Goal: Information Seeking & Learning: Learn about a topic

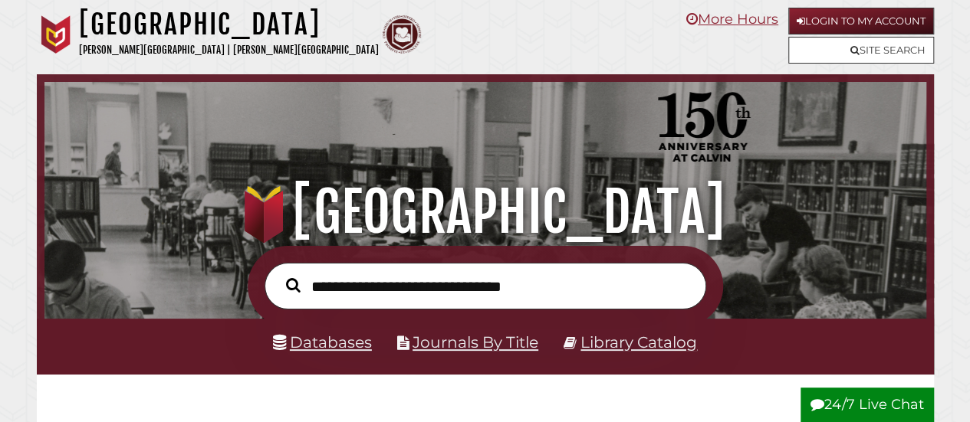
scroll to position [291, 874]
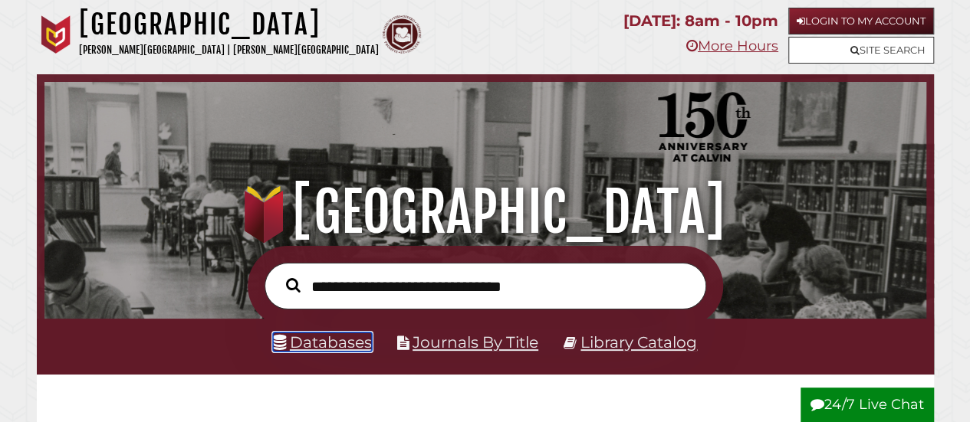
click at [307, 347] on link "Databases" at bounding box center [322, 342] width 99 height 19
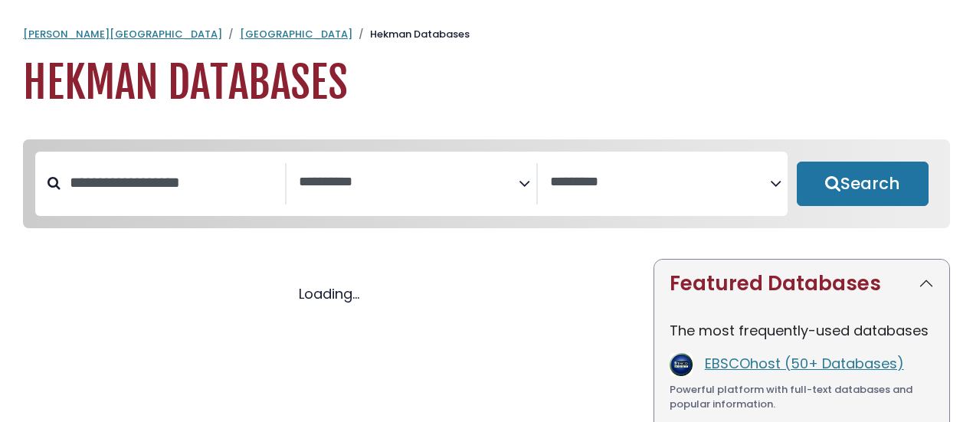
select select "Database Subject Filter"
select select "Database Vendors Filter"
select select "Database Subject Filter"
select select "Database Vendors Filter"
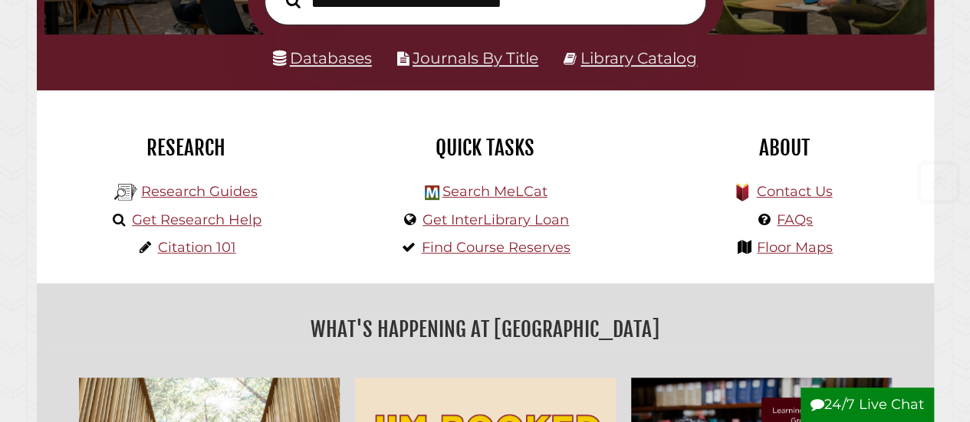
scroll to position [285, 0]
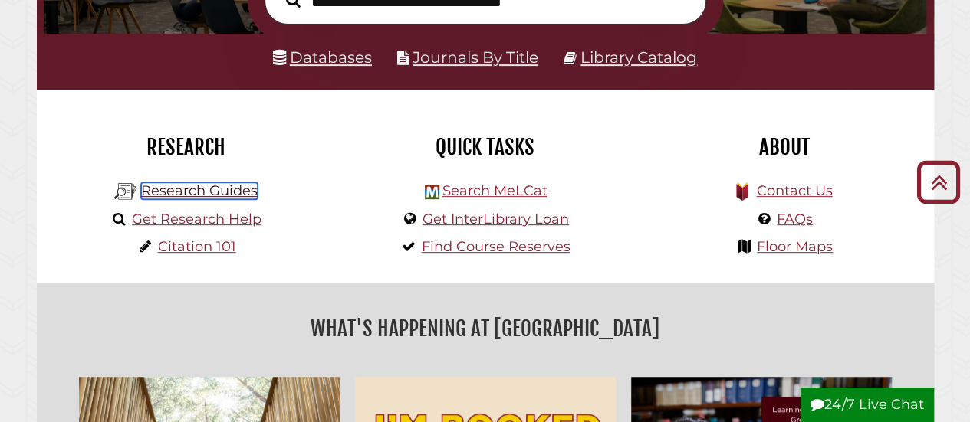
click at [221, 195] on link "Research Guides" at bounding box center [199, 190] width 116 height 17
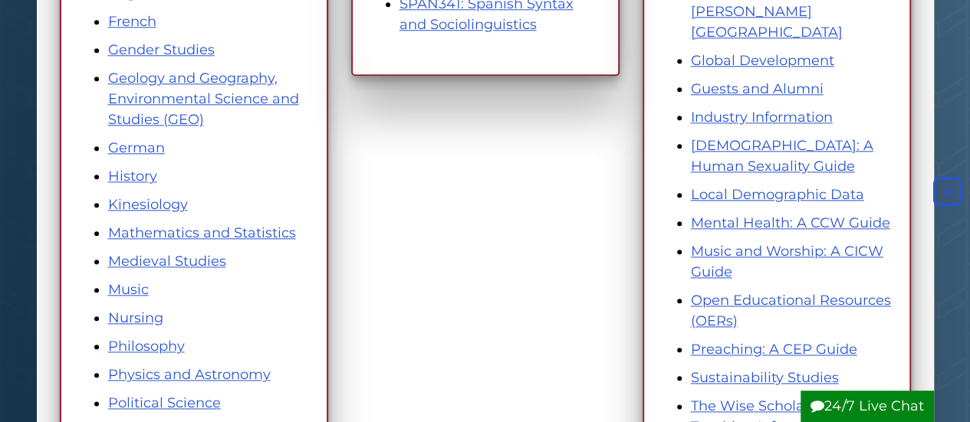
scroll to position [781, 0]
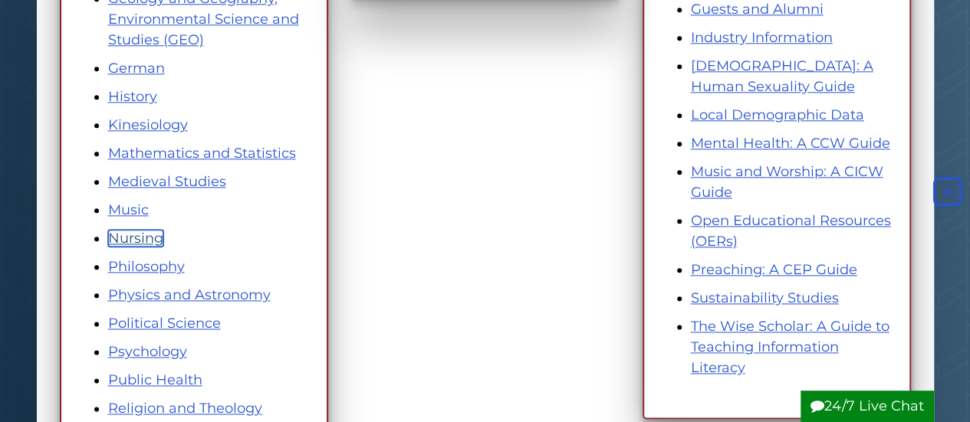
click at [152, 238] on link "Nursing" at bounding box center [135, 238] width 55 height 17
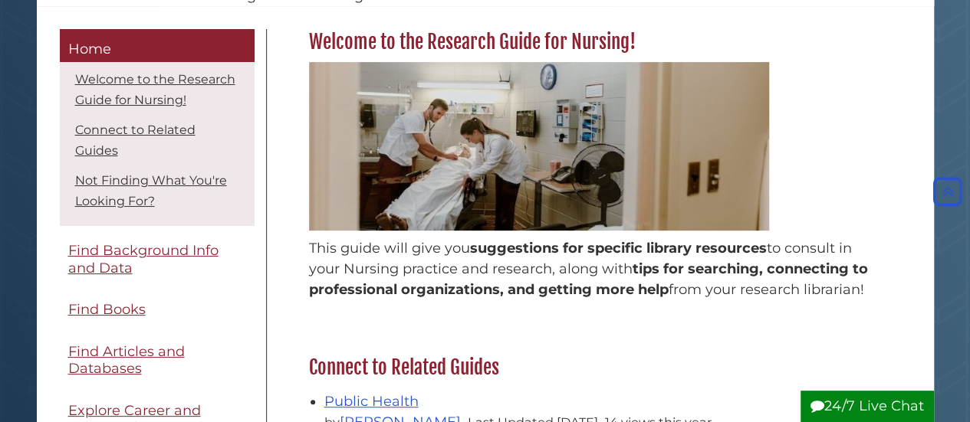
scroll to position [80, 0]
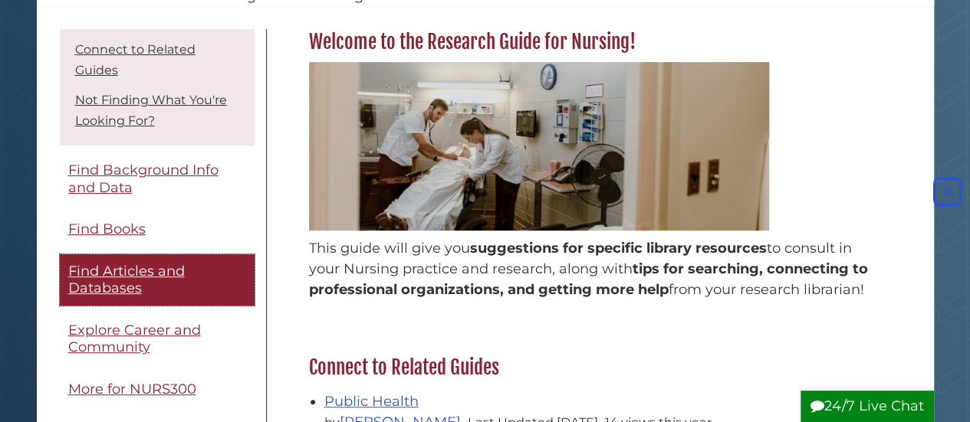
click at [118, 296] on span "Find Articles and Databases" at bounding box center [126, 280] width 116 height 34
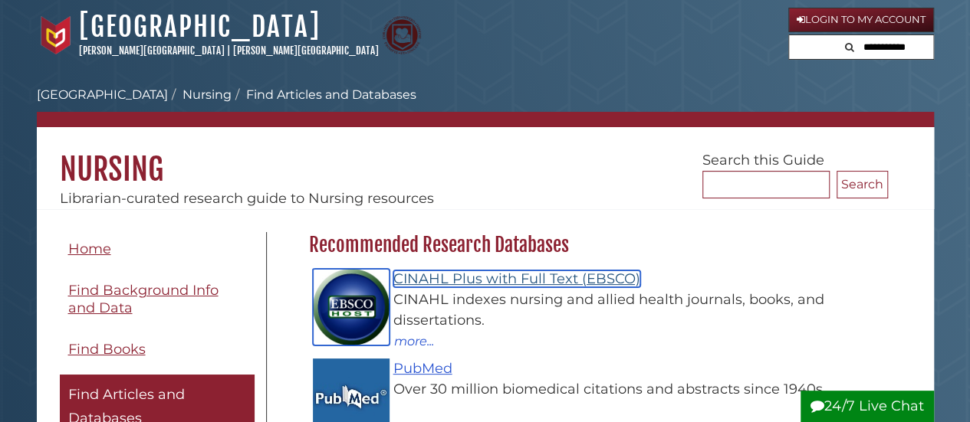
click at [545, 280] on link "CINAHL Plus with Full Text (EBSCO)" at bounding box center [516, 279] width 247 height 17
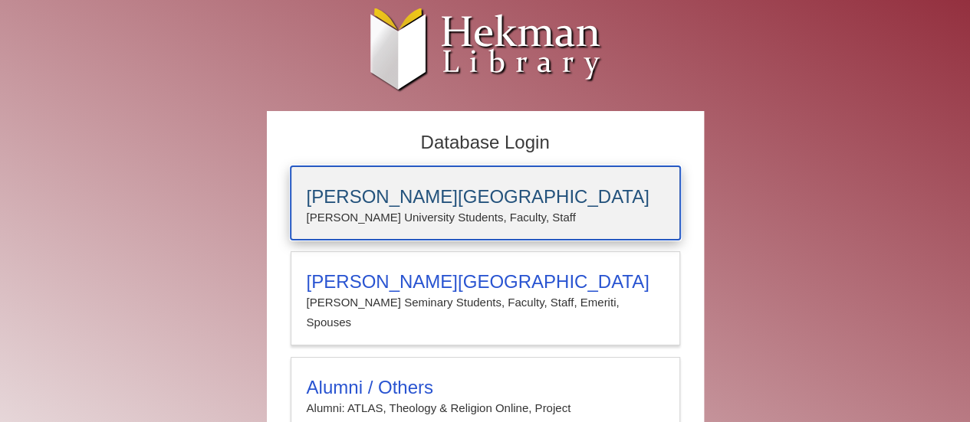
click at [459, 198] on h3 "[PERSON_NAME][GEOGRAPHIC_DATA]" at bounding box center [485, 196] width 357 height 21
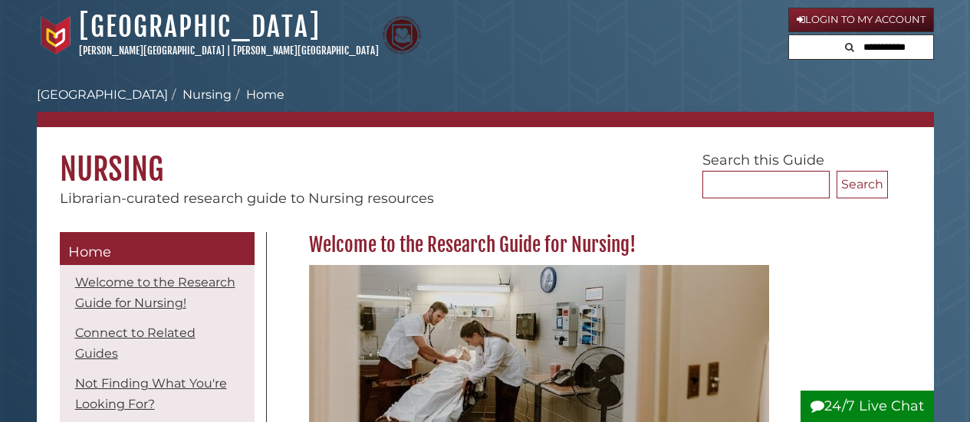
scroll to position [203, 0]
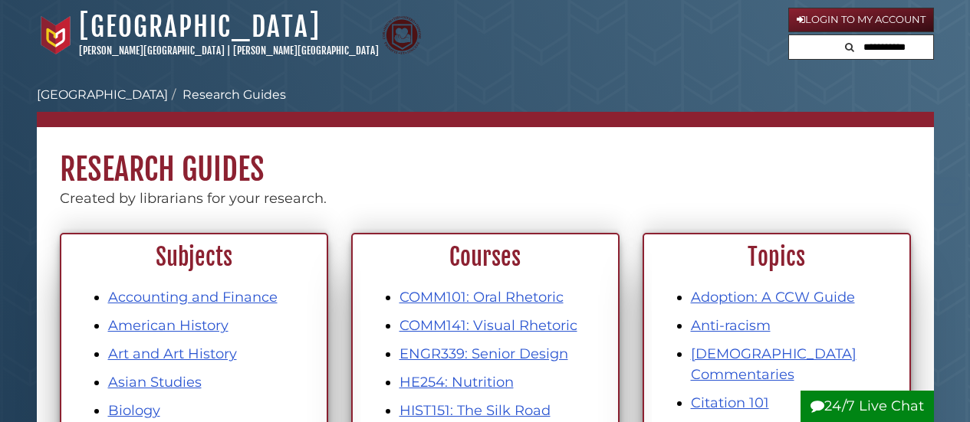
scroll to position [781, 0]
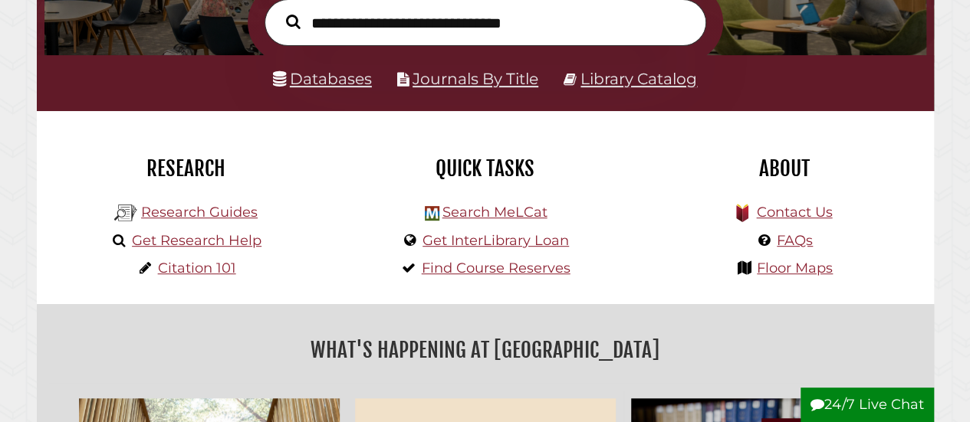
scroll to position [291, 874]
click at [202, 213] on link "Research Guides" at bounding box center [199, 212] width 116 height 17
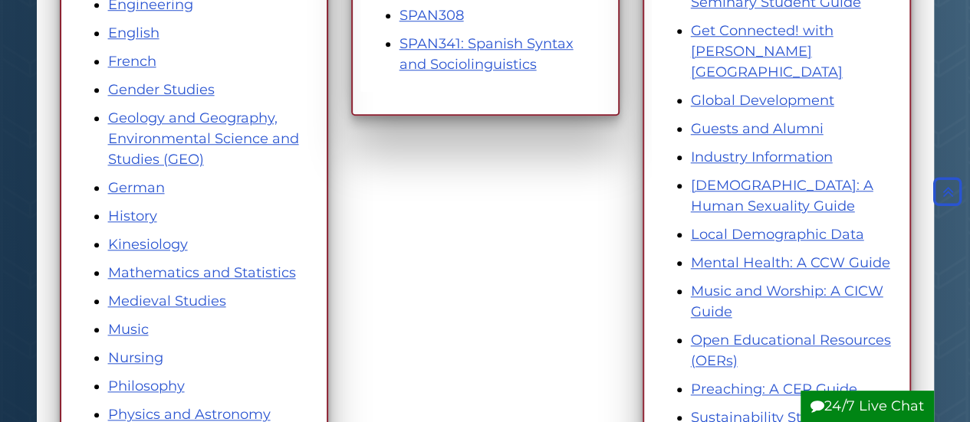
scroll to position [750, 0]
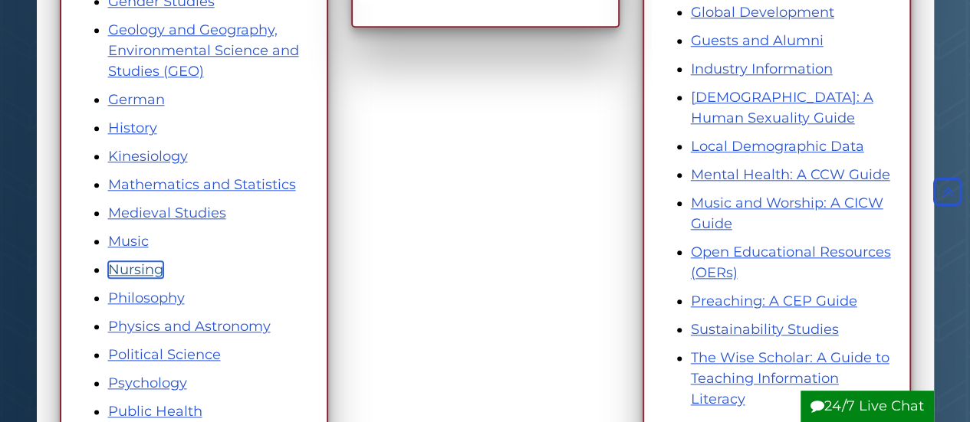
click at [136, 271] on link "Nursing" at bounding box center [135, 269] width 55 height 17
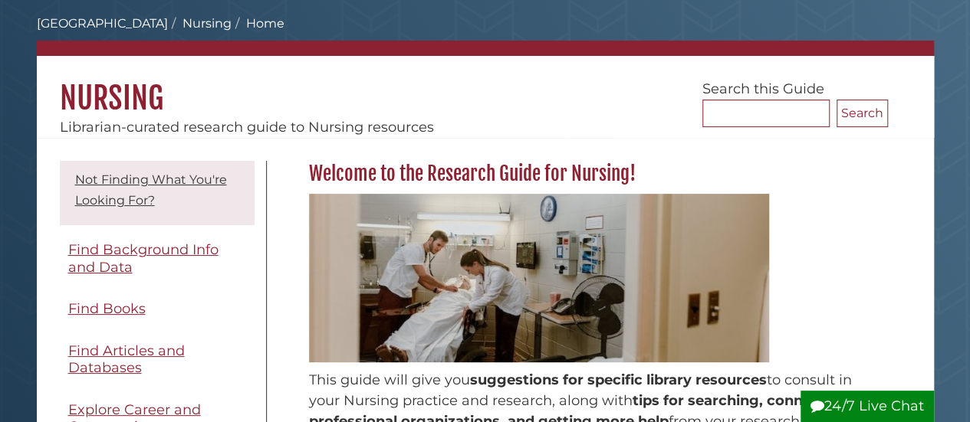
scroll to position [72, 0]
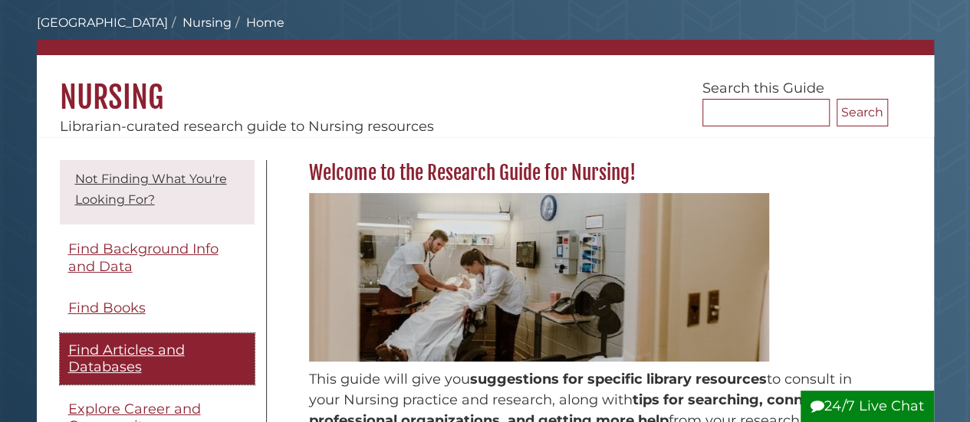
click at [144, 372] on span "Find Articles and Databases" at bounding box center [126, 359] width 116 height 34
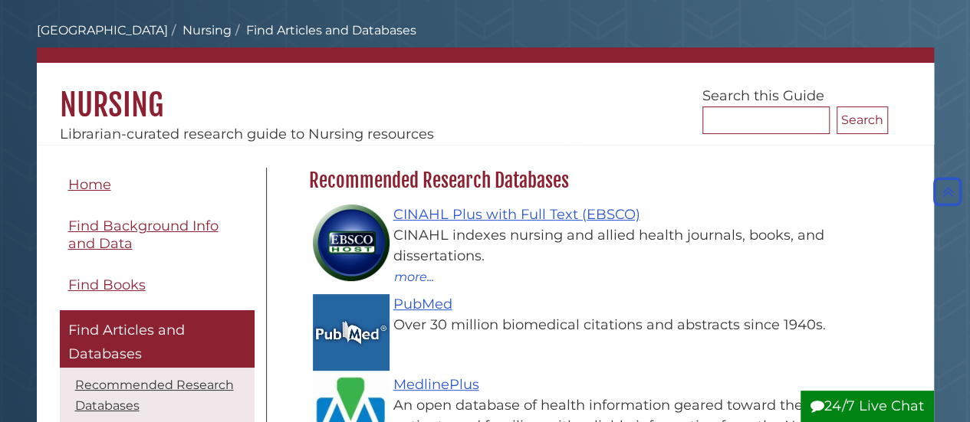
scroll to position [45, 0]
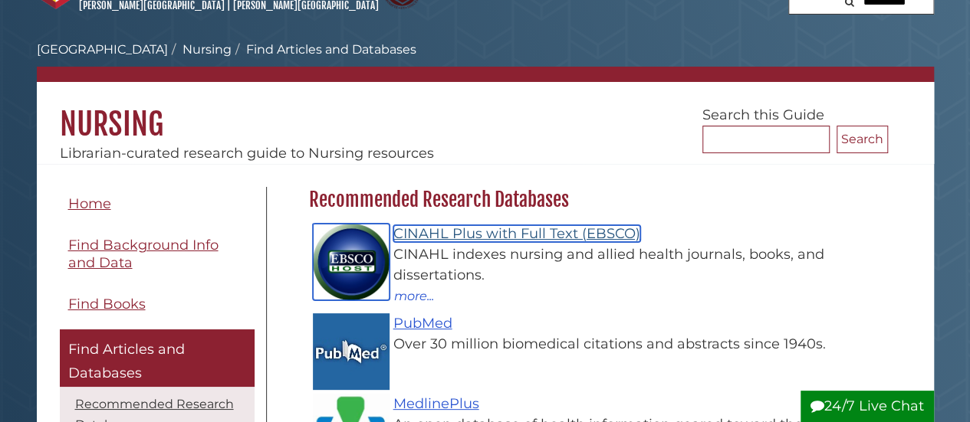
click at [479, 226] on link "CINAHL Plus with Full Text (EBSCO)" at bounding box center [516, 233] width 247 height 17
click at [486, 236] on link "CINAHL Plus with Full Text (EBSCO)" at bounding box center [516, 233] width 247 height 17
